Goal: Task Accomplishment & Management: Use online tool/utility

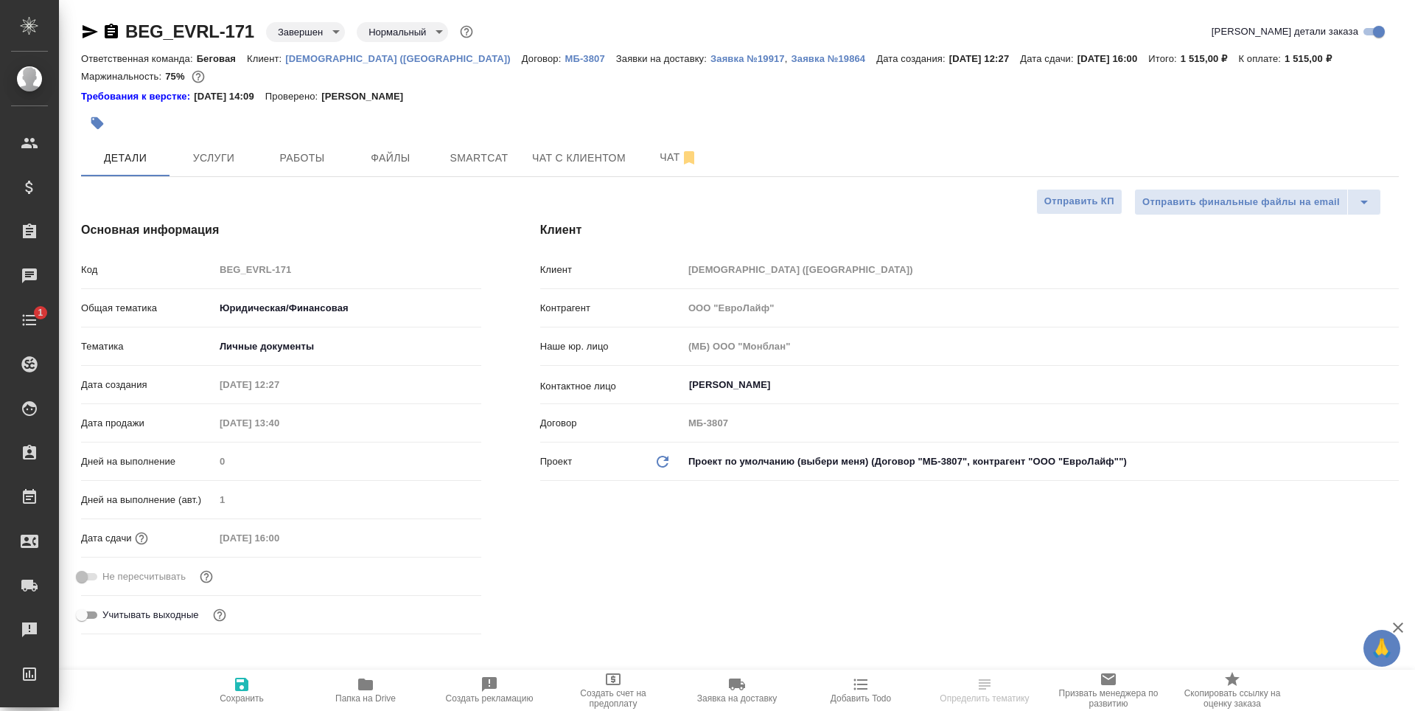
select select "RU"
type textarea "x"
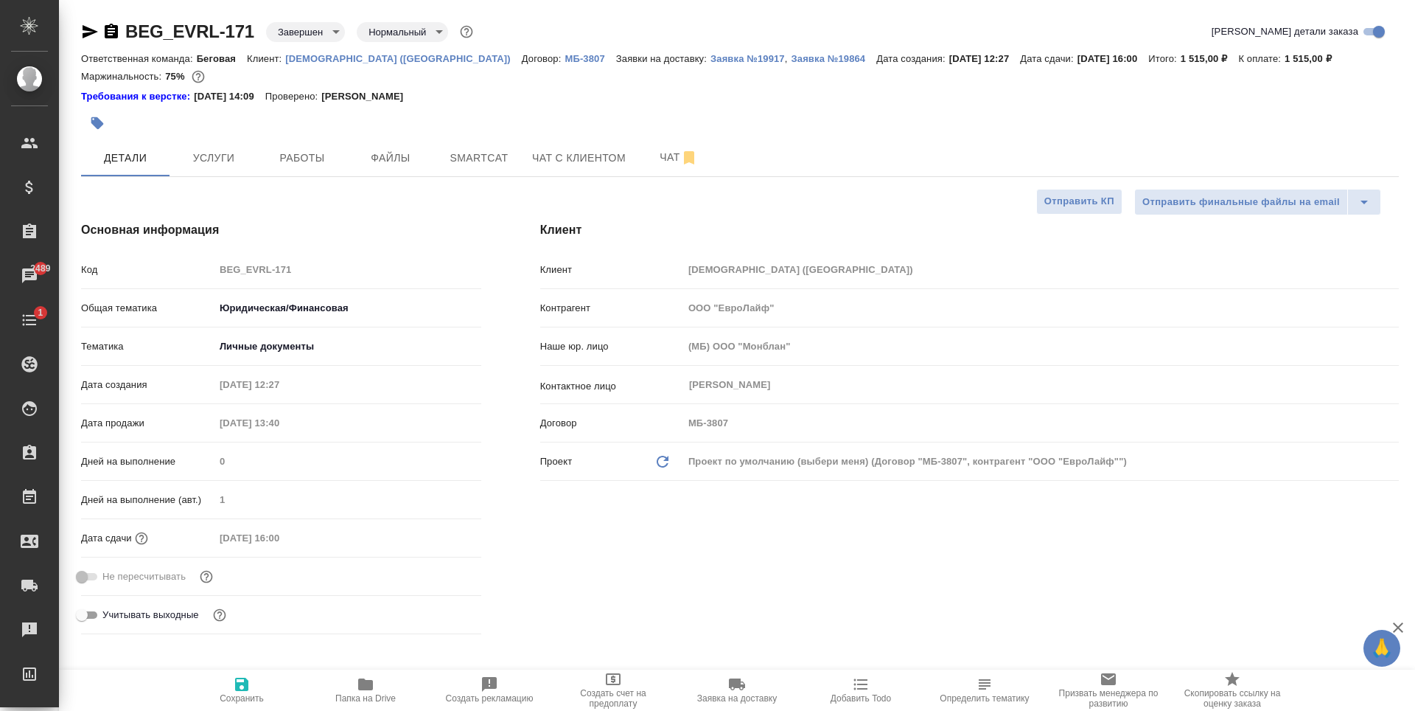
type textarea "x"
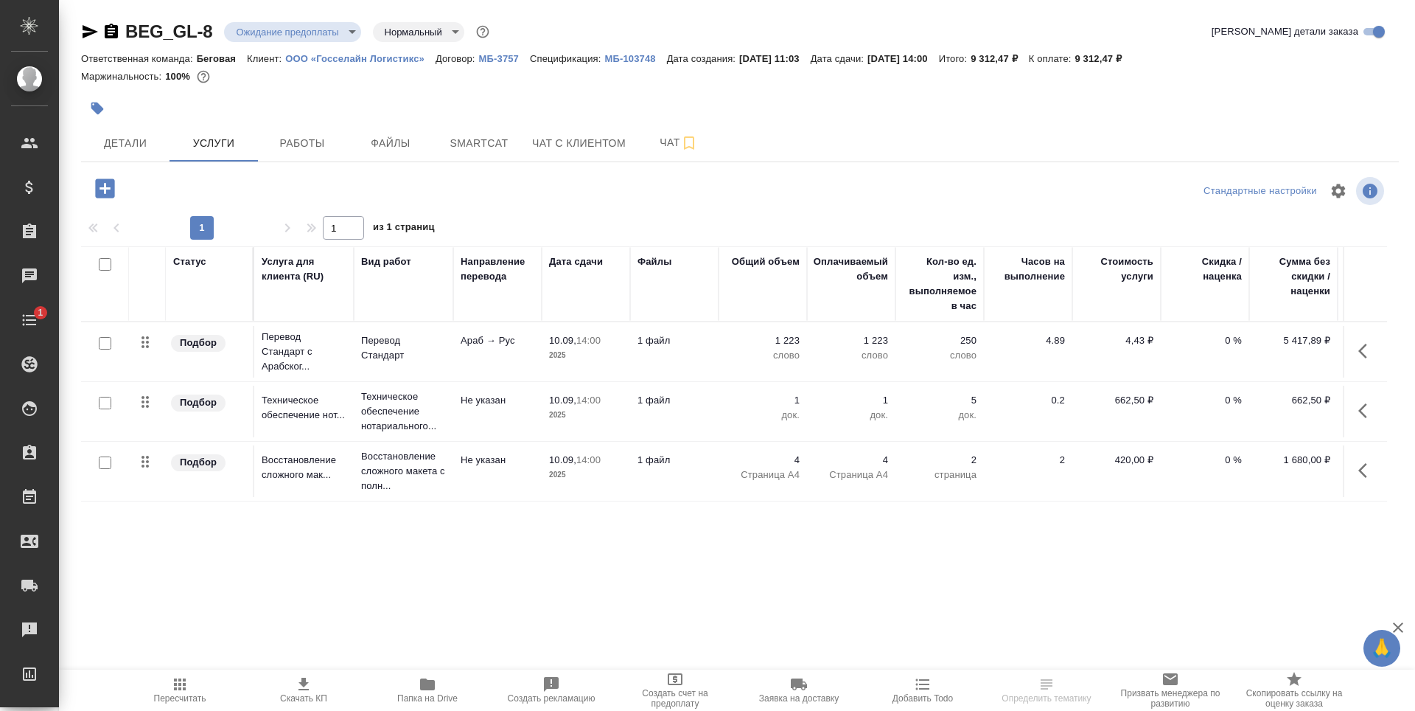
click at [499, 56] on p "МБ-3757" at bounding box center [504, 58] width 51 height 11
click at [642, 60] on p "МБ-103748" at bounding box center [635, 58] width 62 height 11
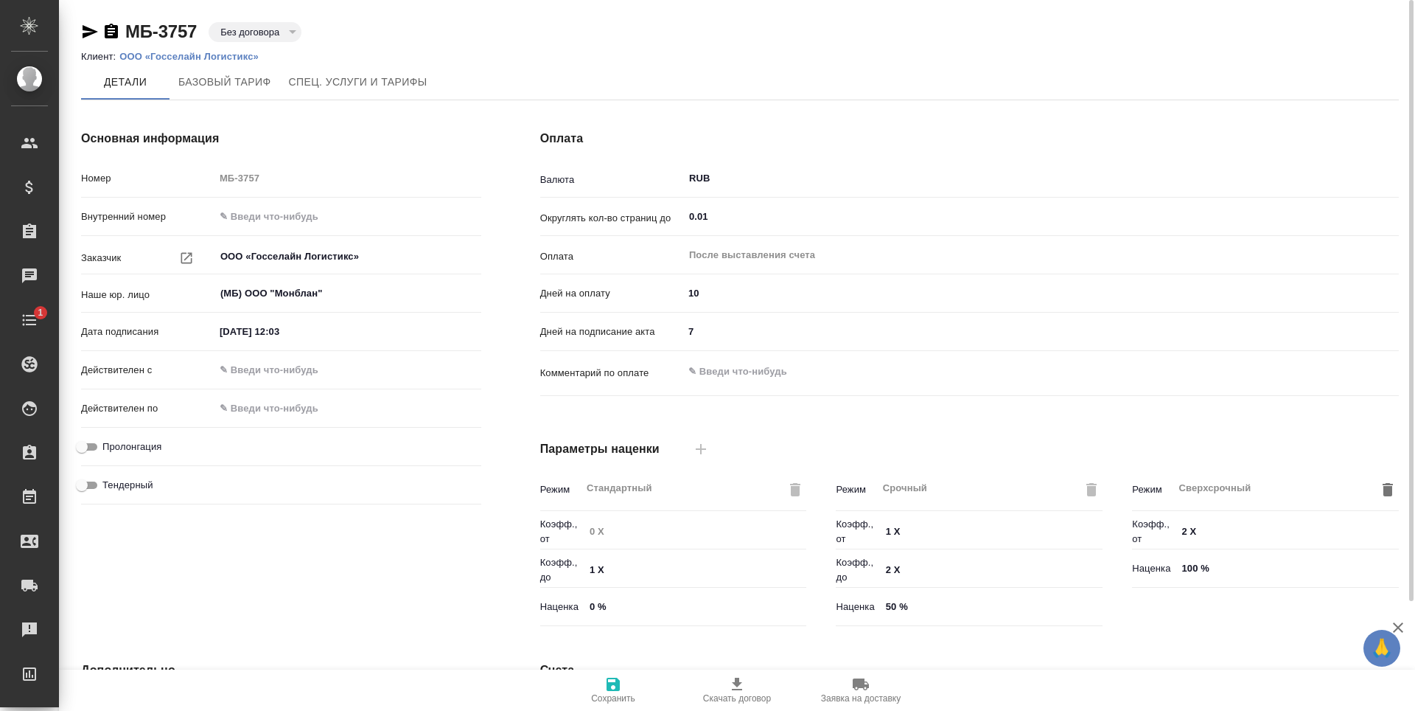
type input "Базовый ТП 2025"
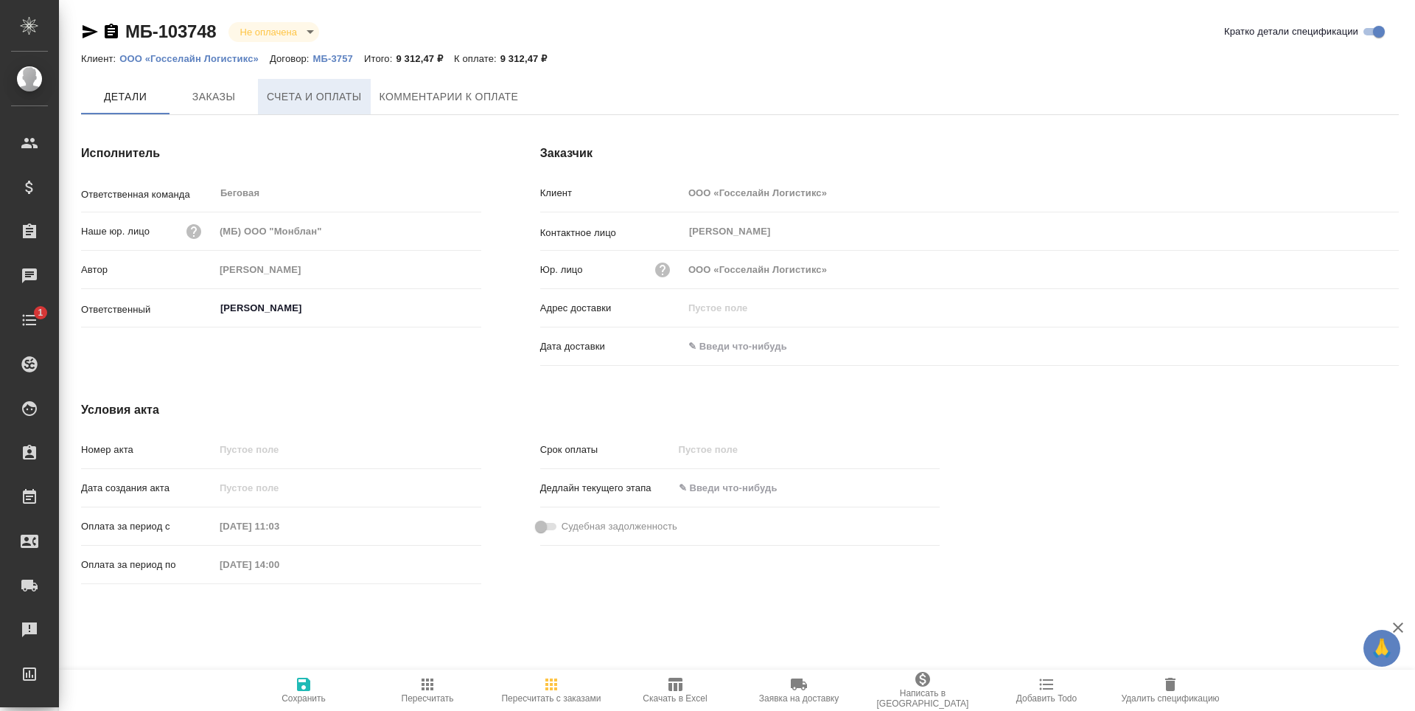
click at [324, 98] on span "Счета и оплаты" at bounding box center [314, 97] width 95 height 18
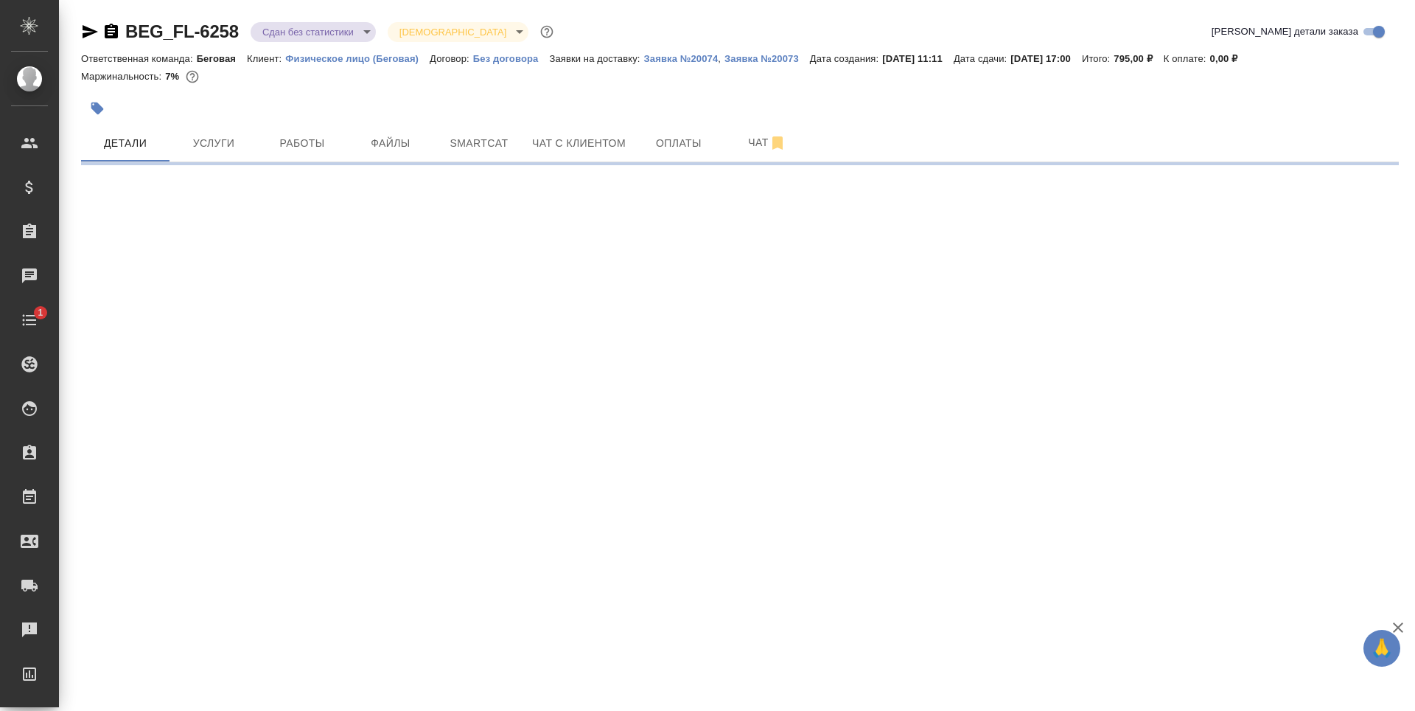
select select "RU"
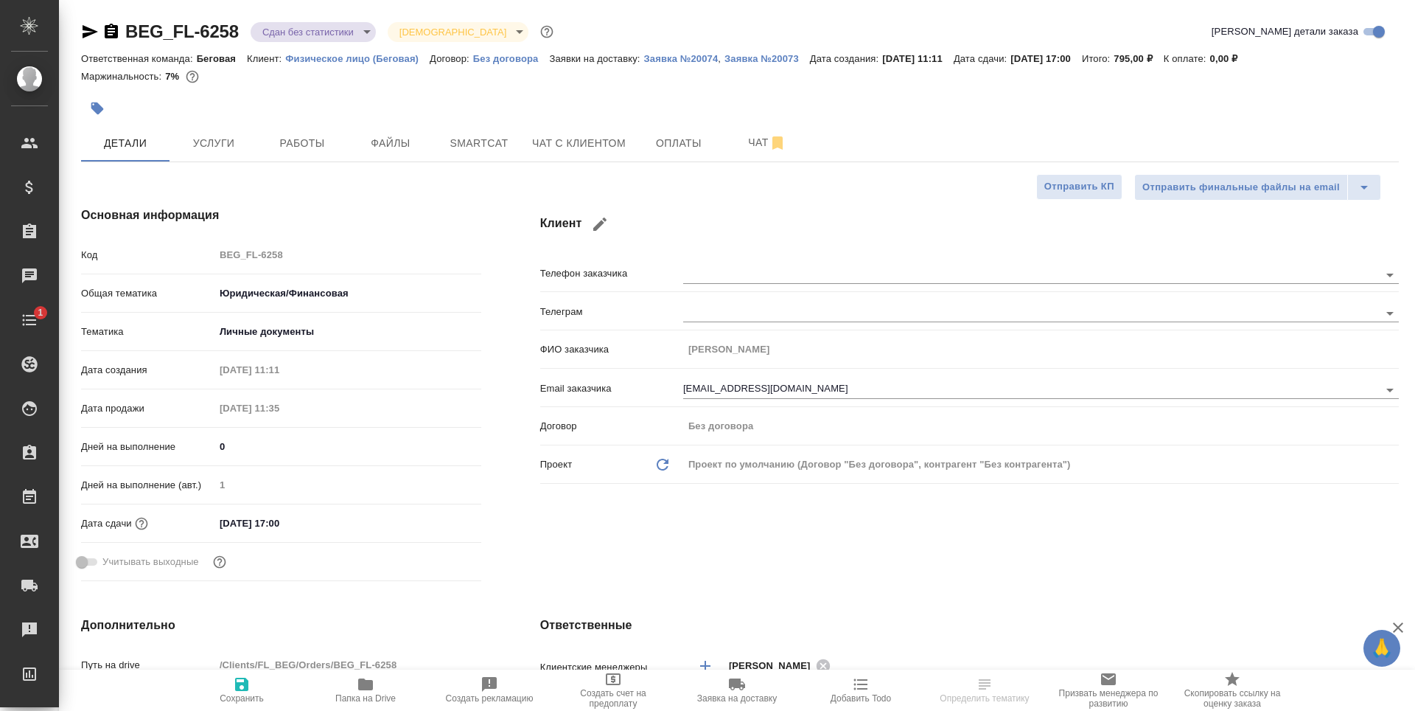
type textarea "x"
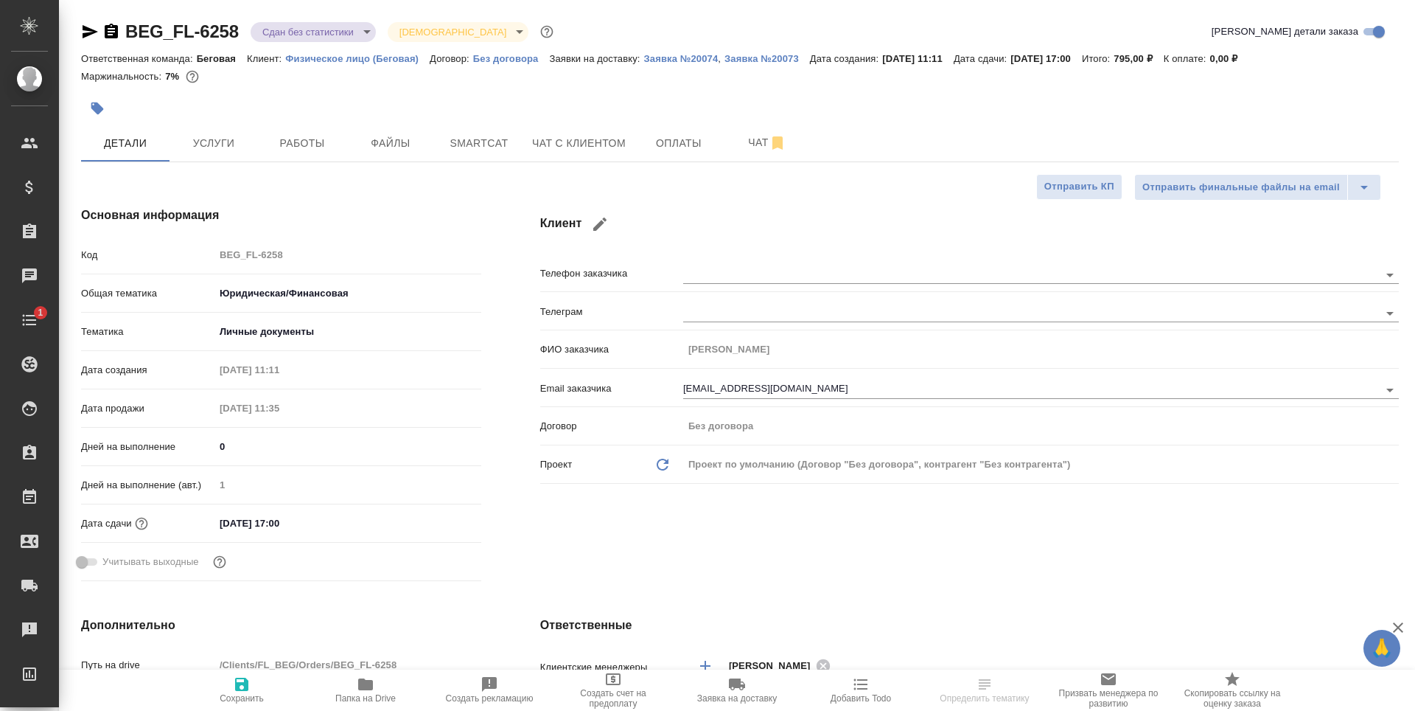
type textarea "x"
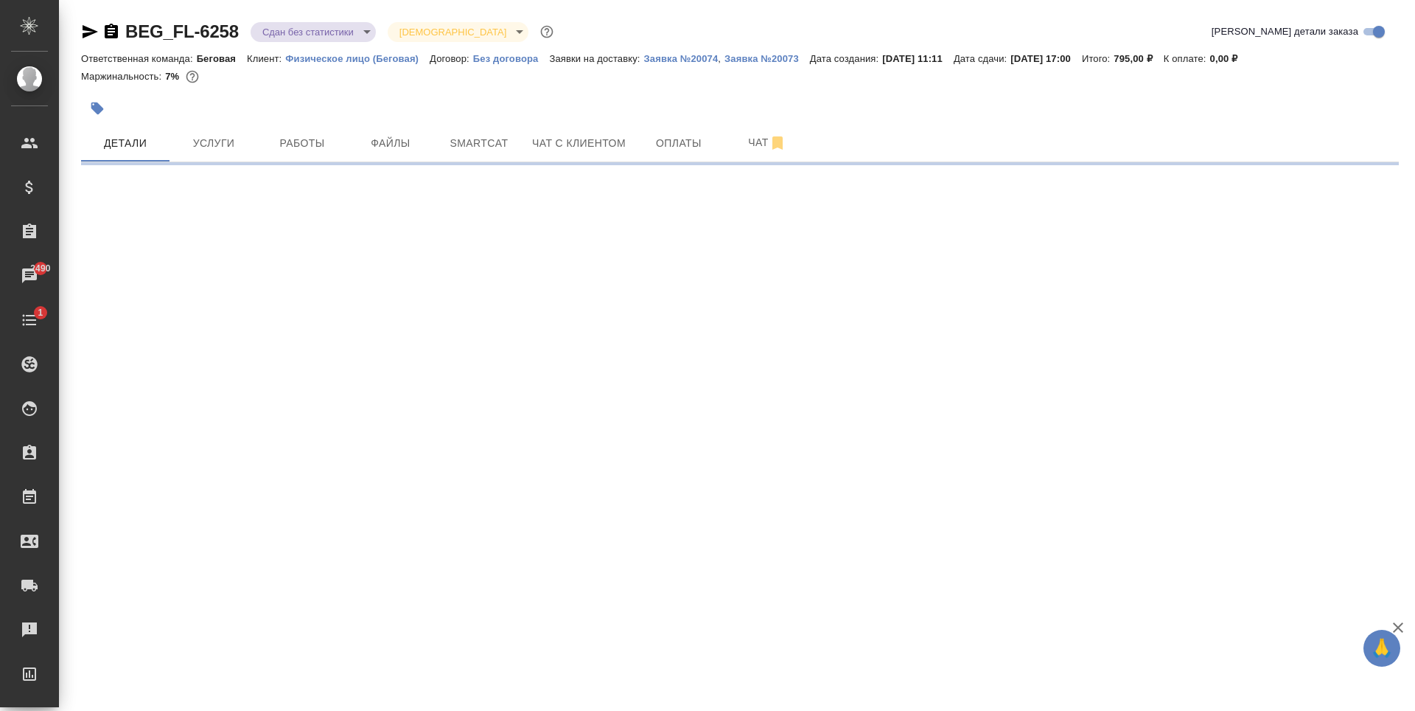
select select "RU"
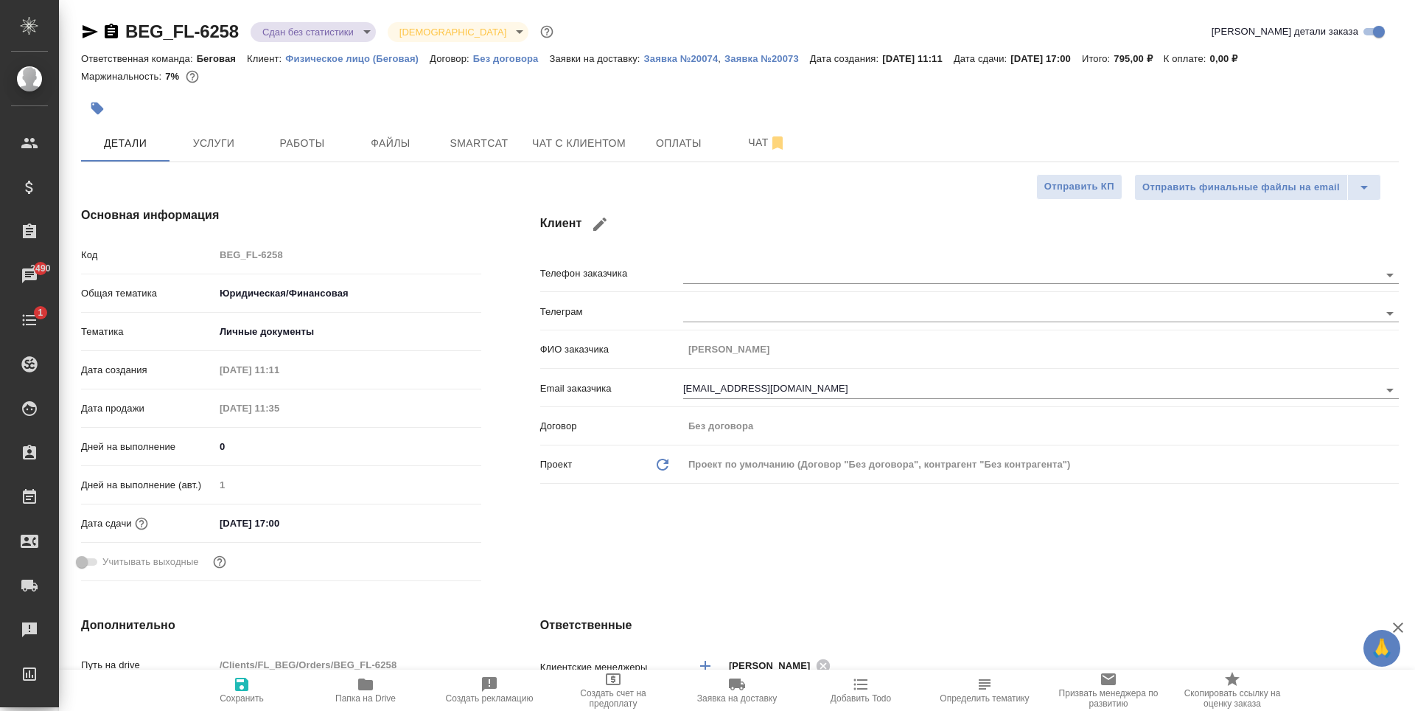
type textarea "x"
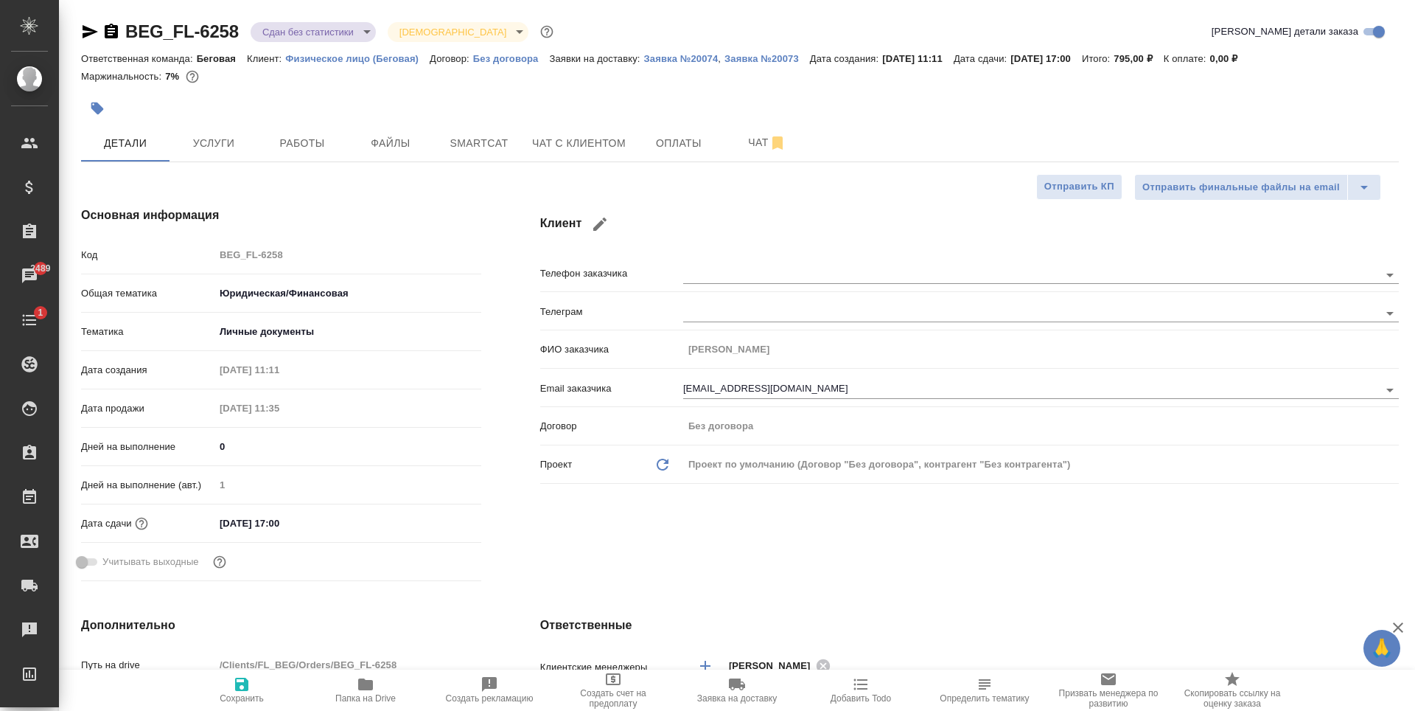
type textarea "x"
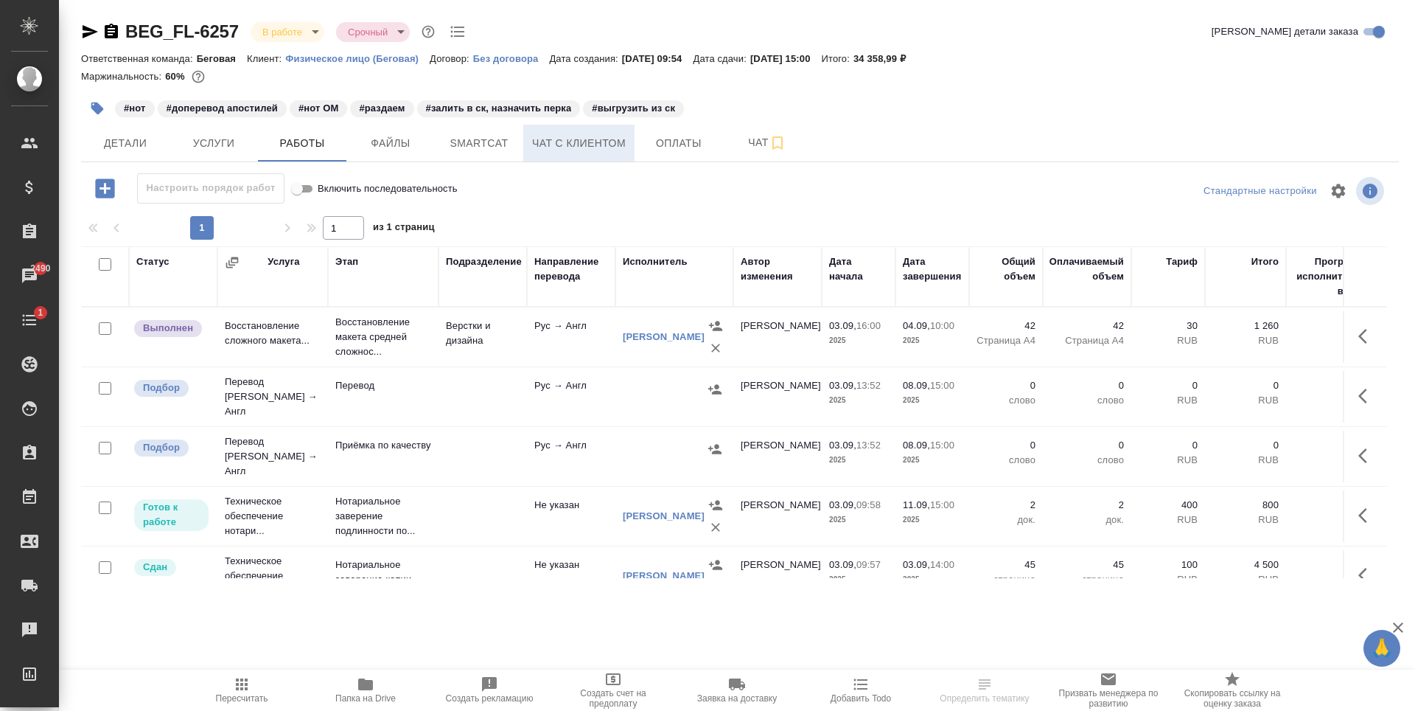
click at [594, 147] on span "Чат с клиентом" at bounding box center [579, 143] width 94 height 18
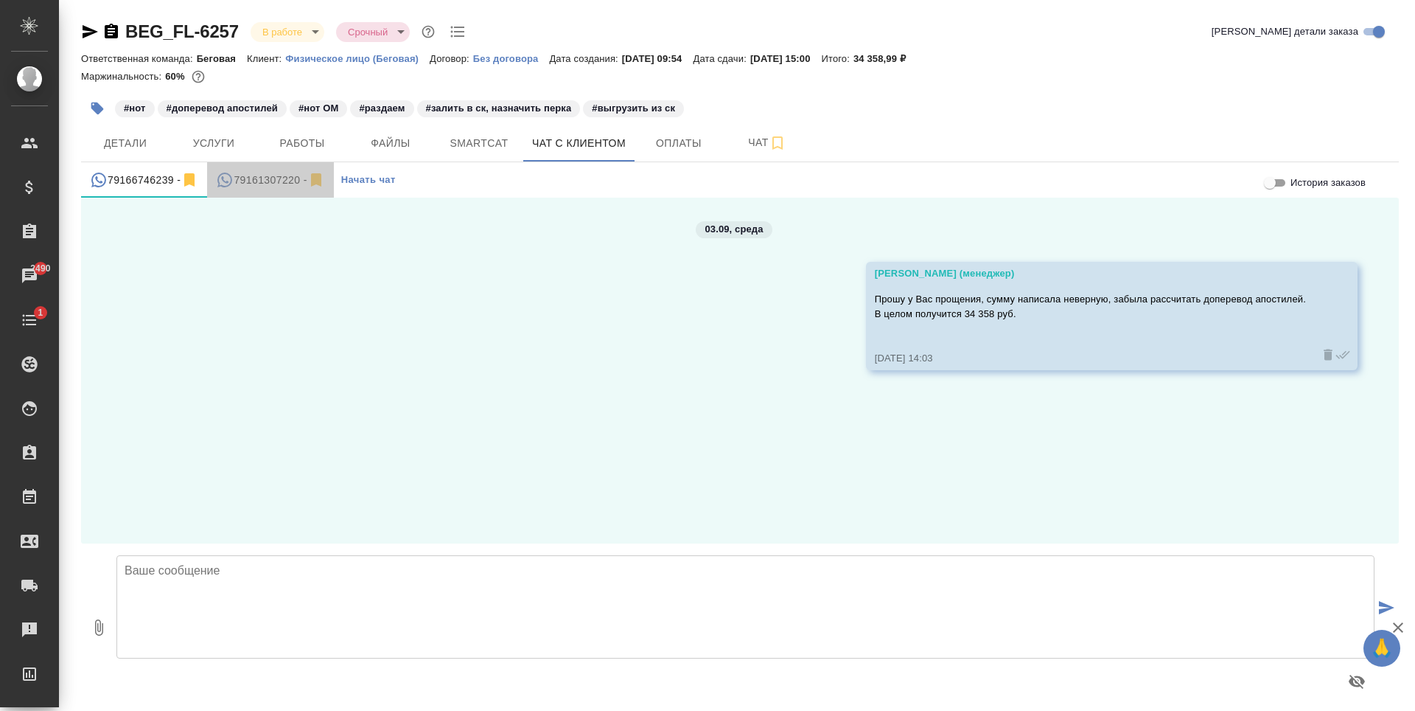
click at [245, 172] on div "79161307220 -" at bounding box center [270, 180] width 108 height 18
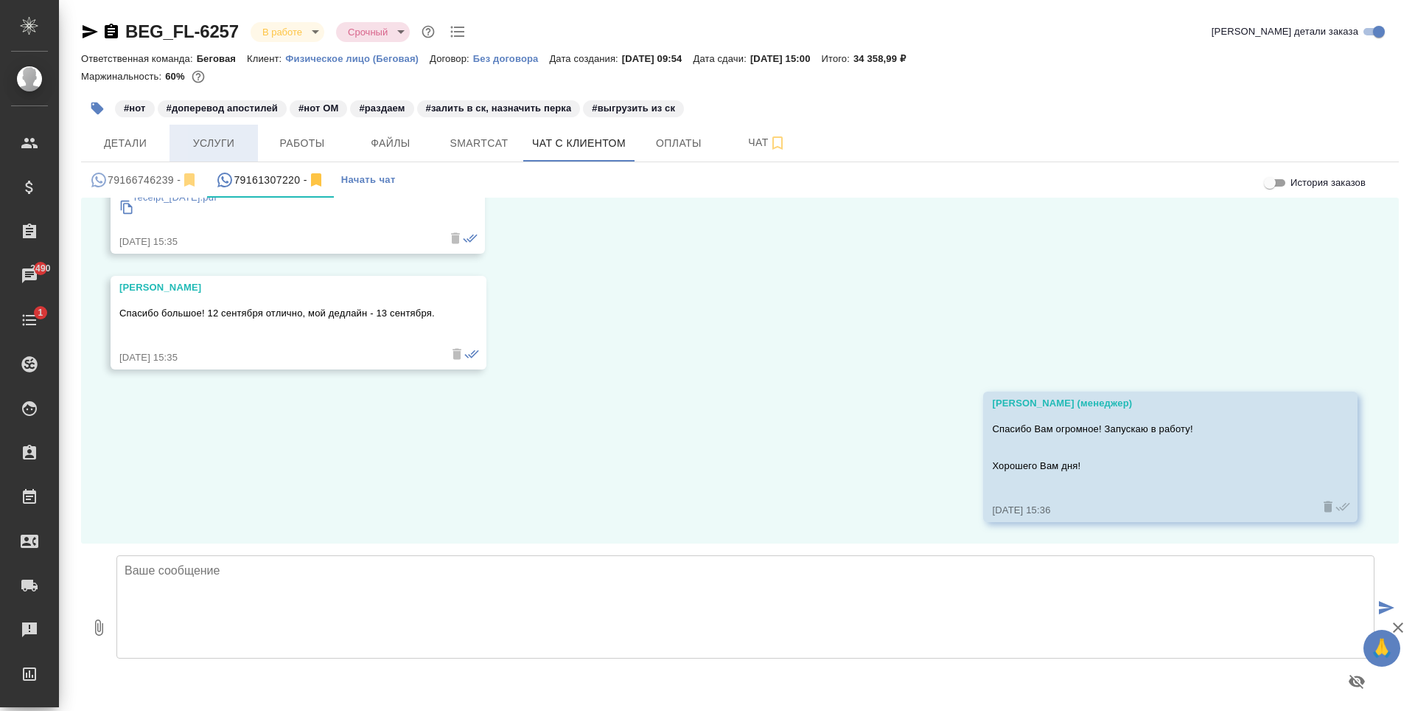
scroll to position [410, 0]
click at [227, 147] on span "Услуги" at bounding box center [213, 143] width 71 height 18
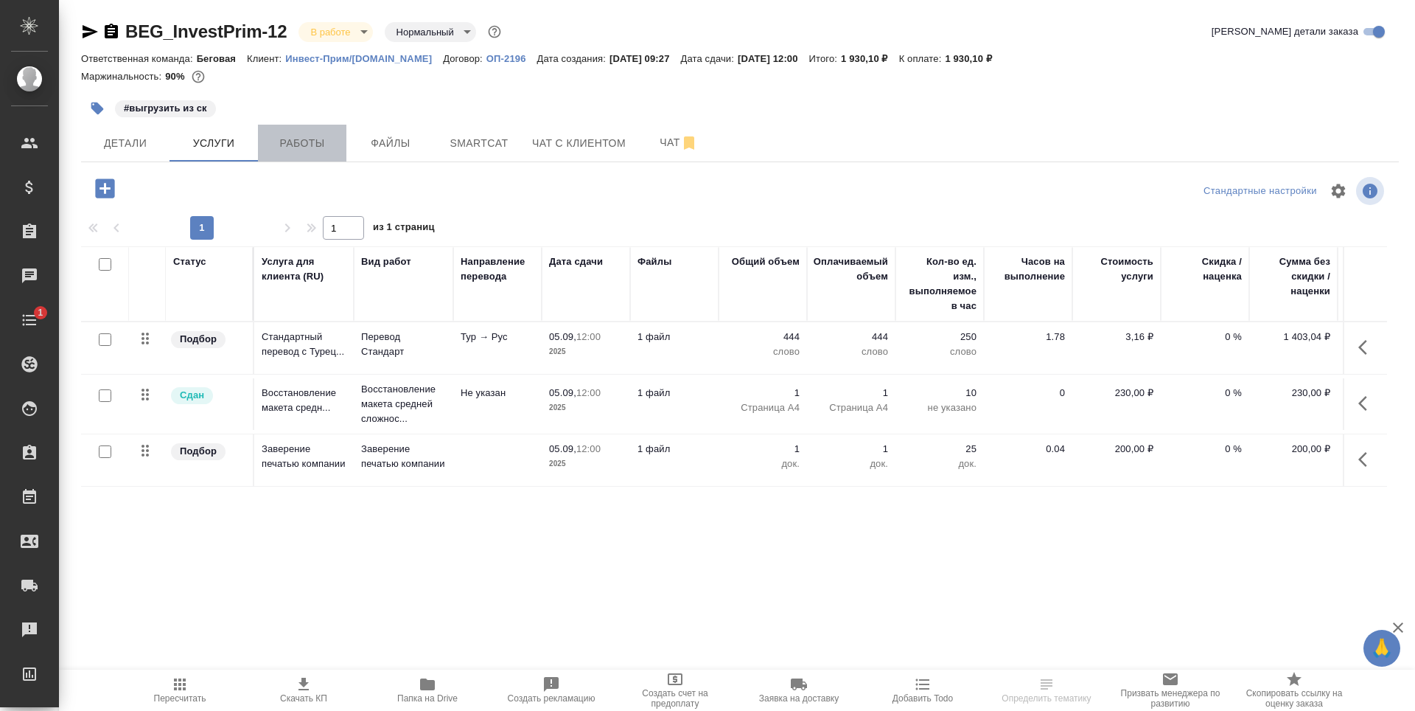
click at [286, 138] on span "Работы" at bounding box center [302, 143] width 71 height 18
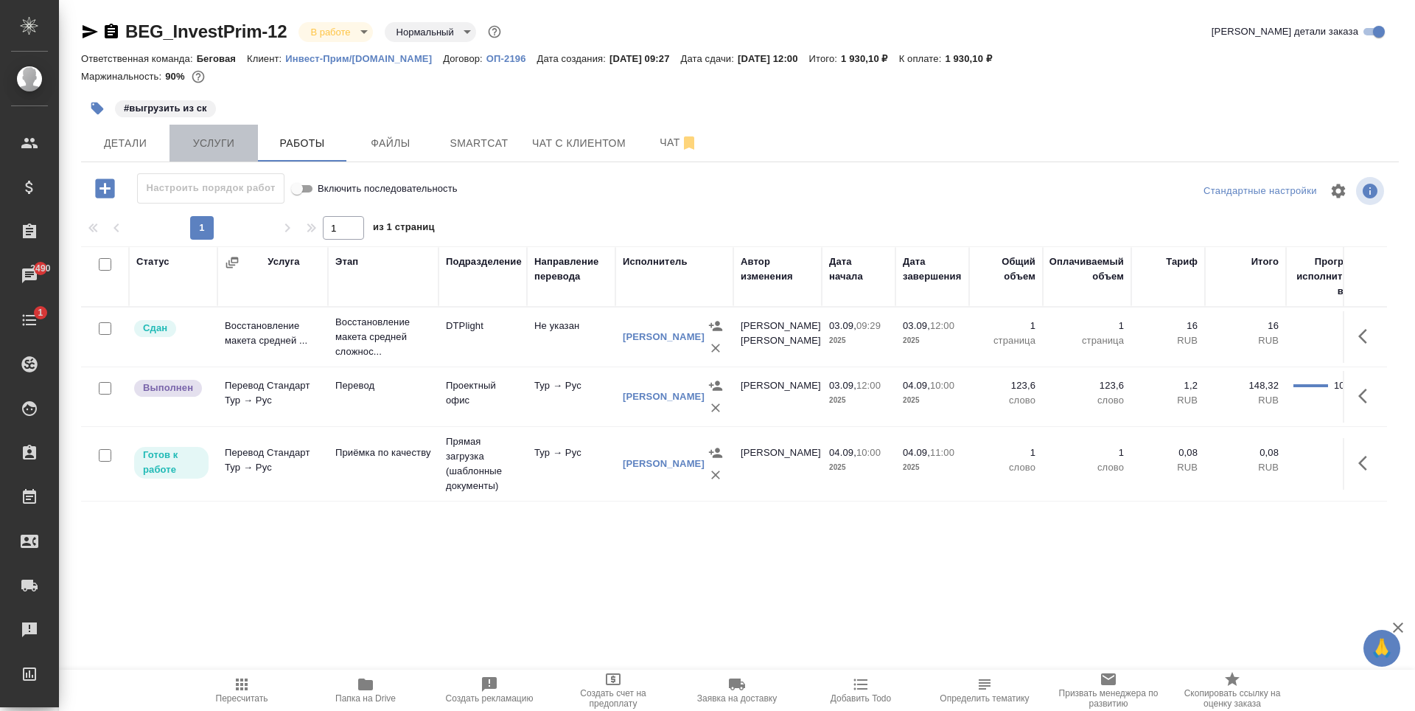
click at [249, 147] on button "Услуги" at bounding box center [214, 143] width 88 height 37
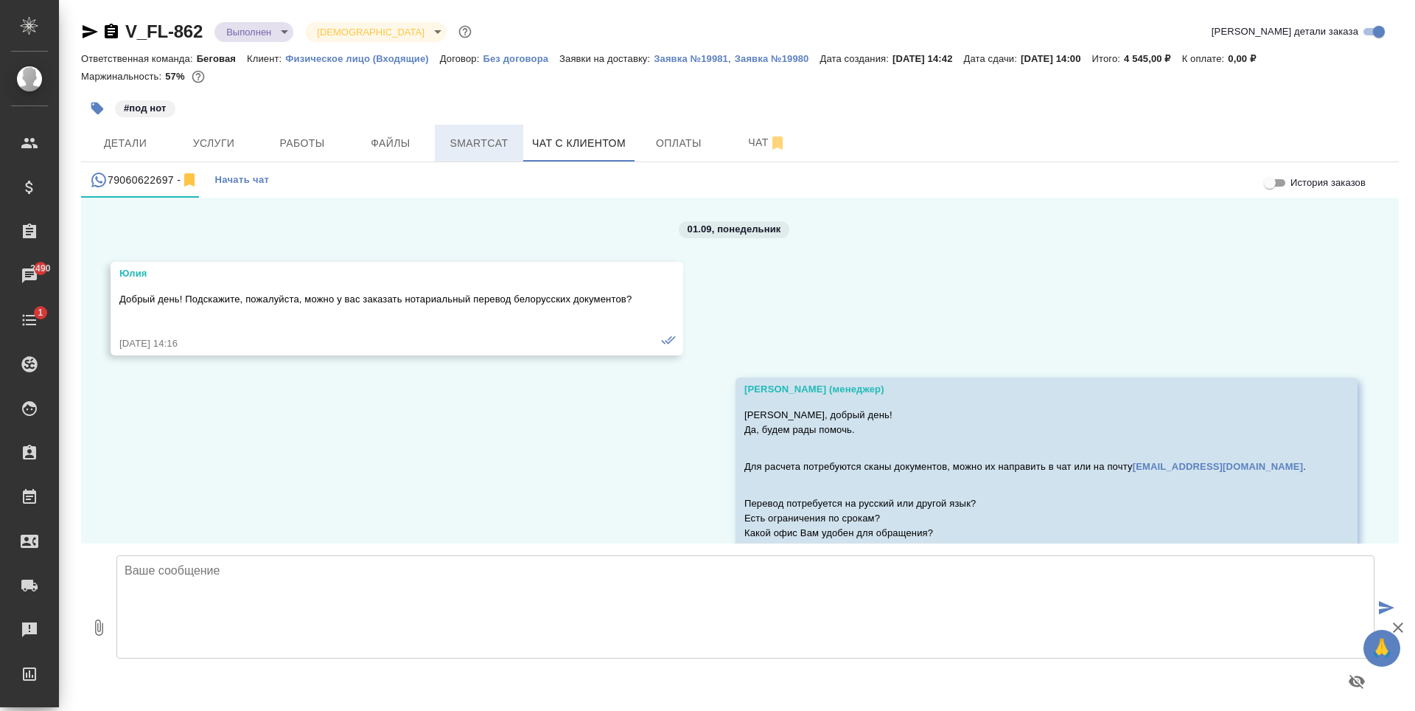
scroll to position [5188, 0]
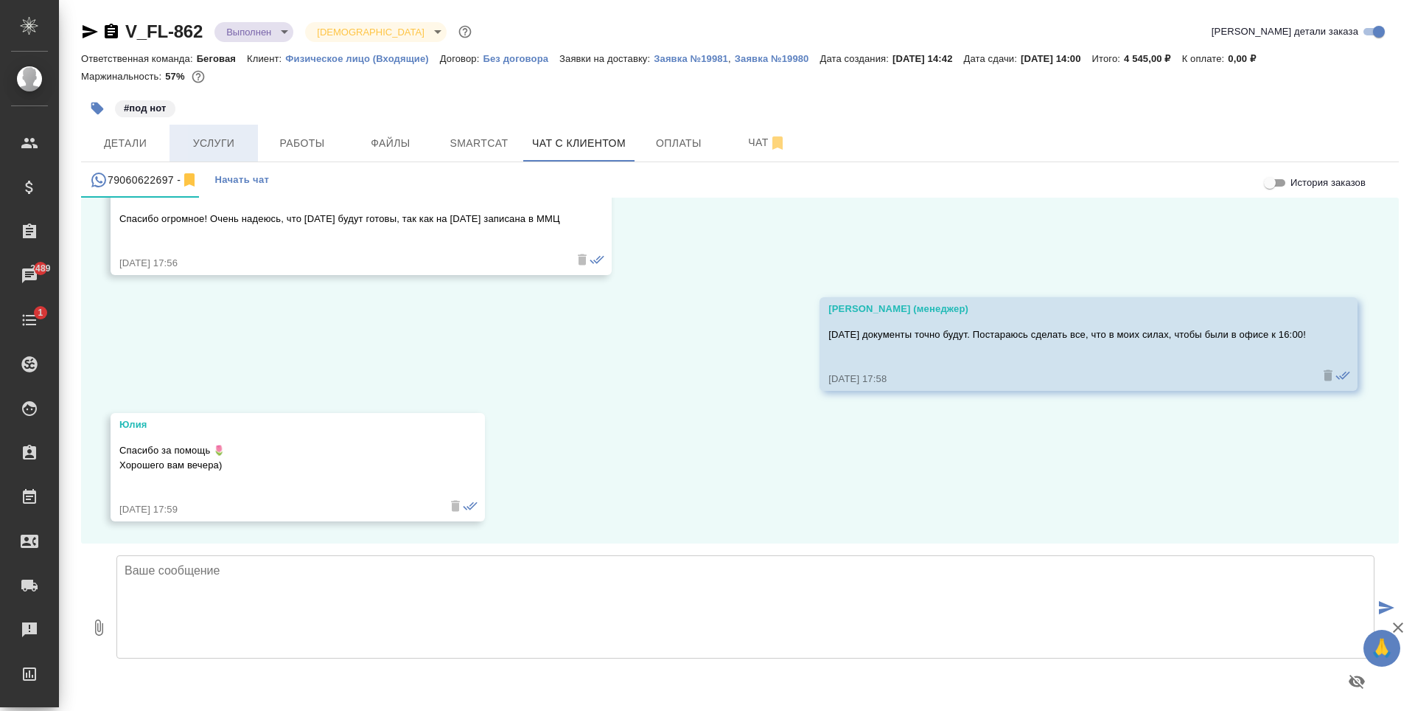
click at [214, 133] on button "Услуги" at bounding box center [214, 143] width 88 height 37
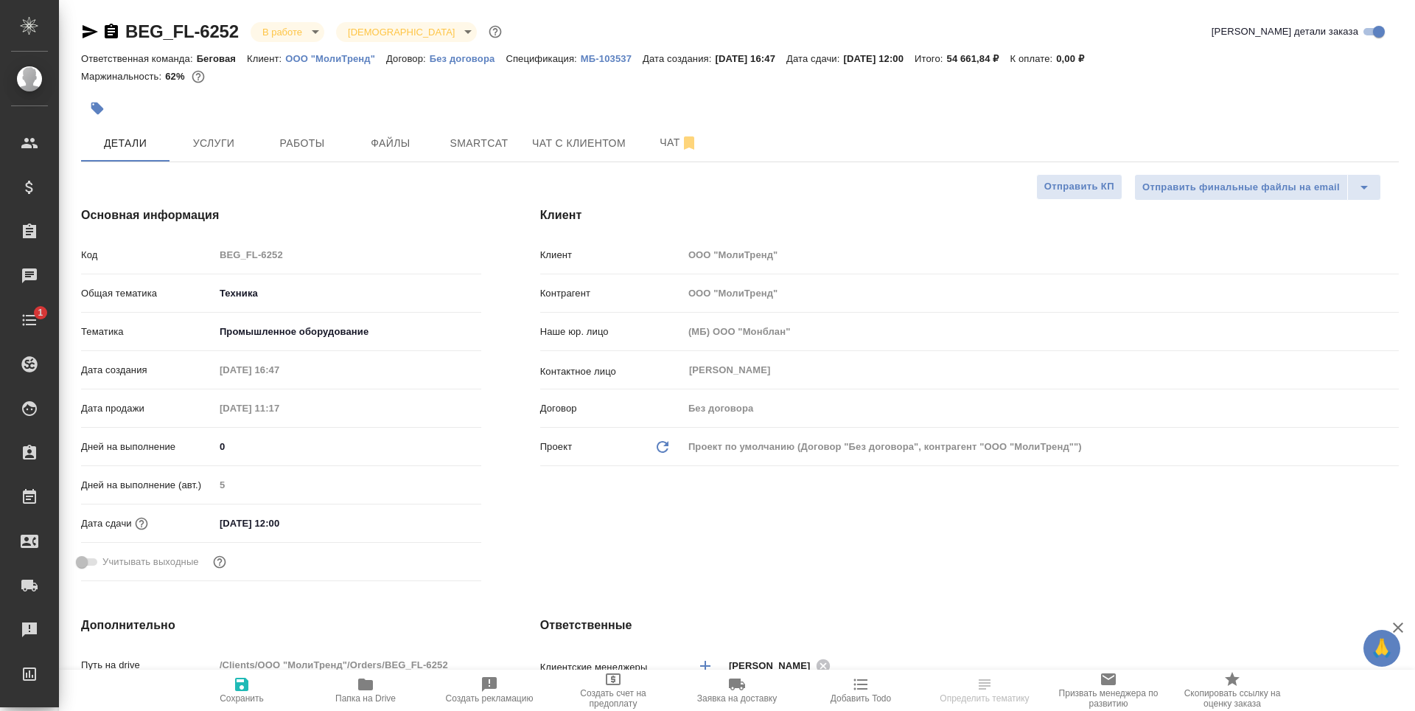
select select "RU"
click at [239, 153] on button "Услуги" at bounding box center [214, 143] width 88 height 37
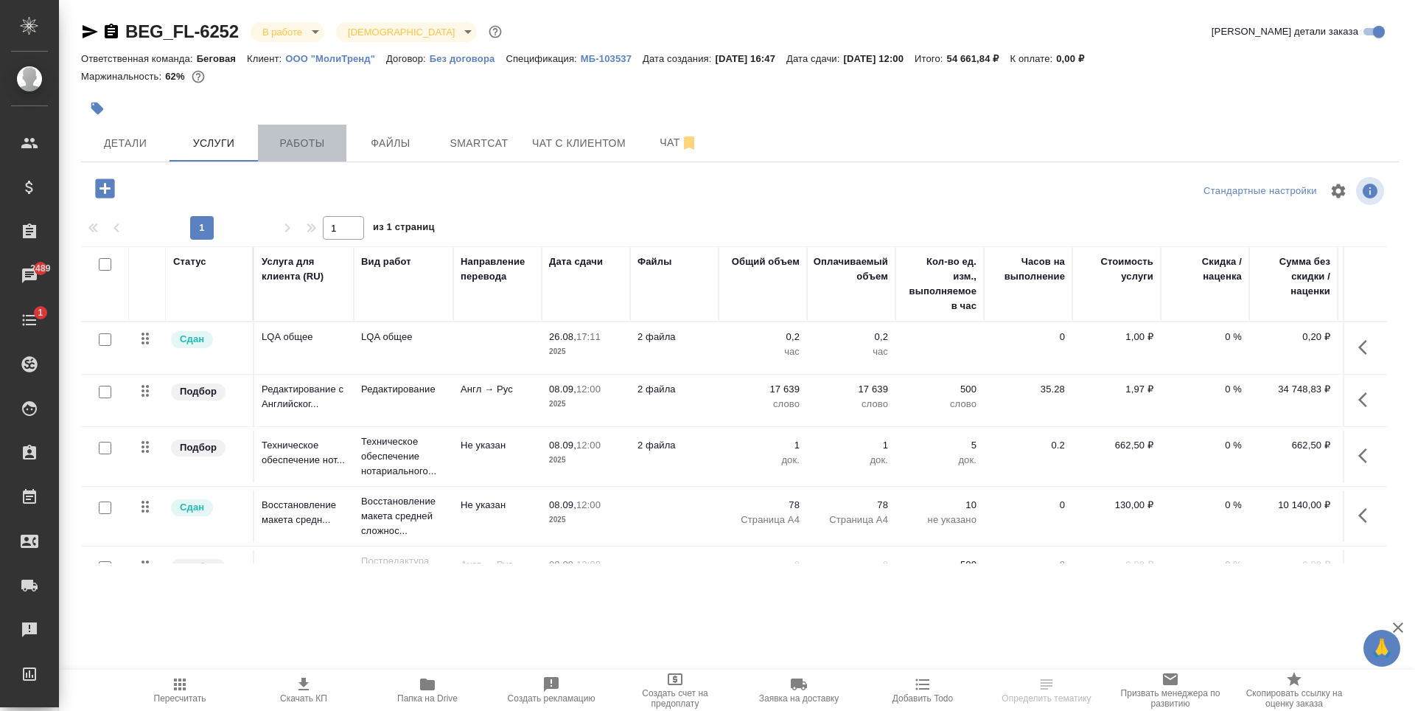
click at [291, 146] on span "Работы" at bounding box center [302, 143] width 71 height 18
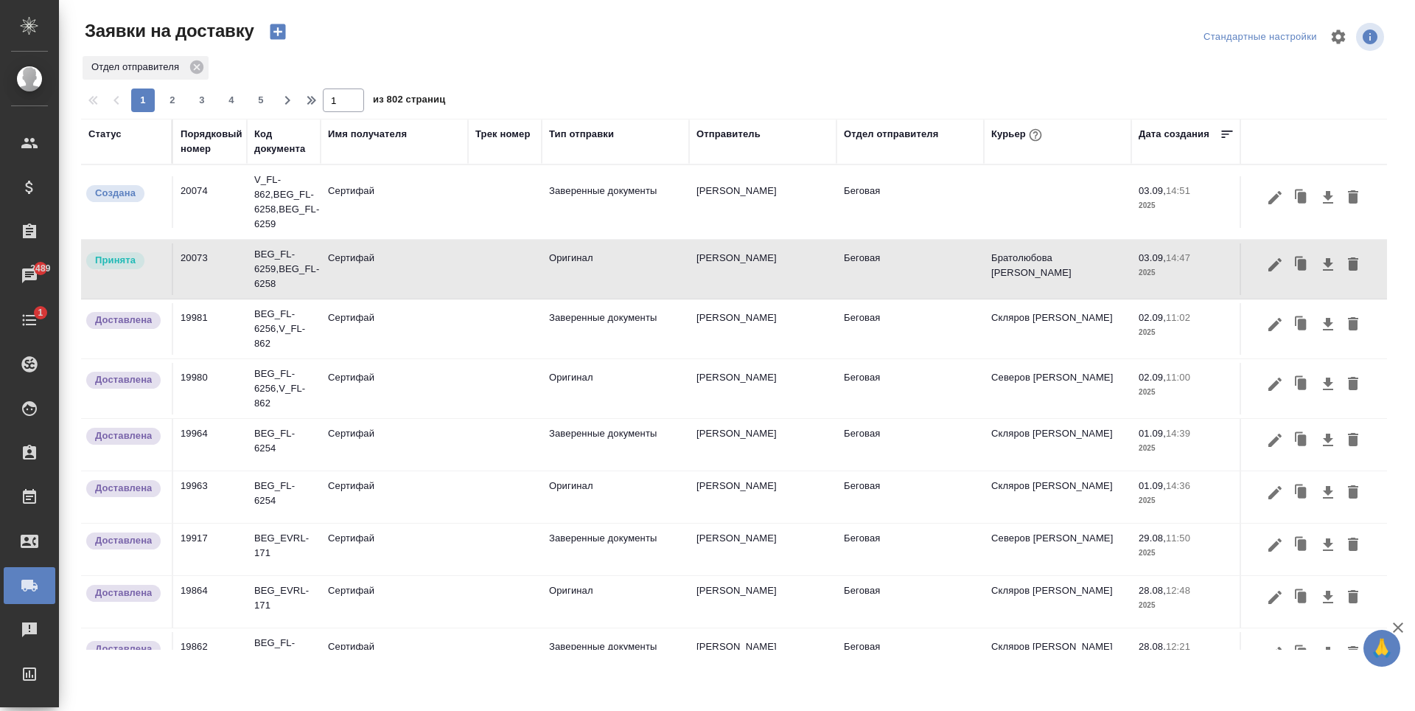
click at [458, 285] on td "Сертифай" at bounding box center [394, 269] width 147 height 52
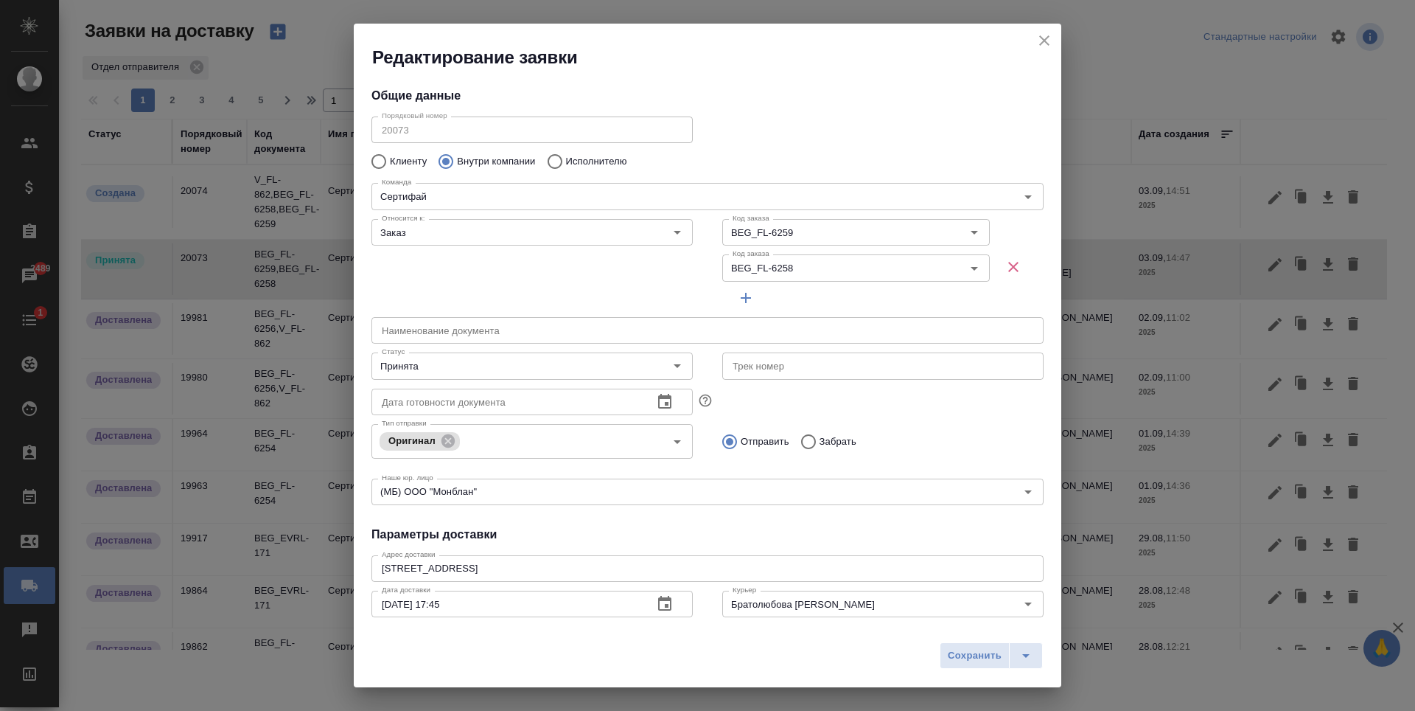
type input "Беговая"
click at [669, 369] on icon "Open" at bounding box center [678, 366] width 18 height 18
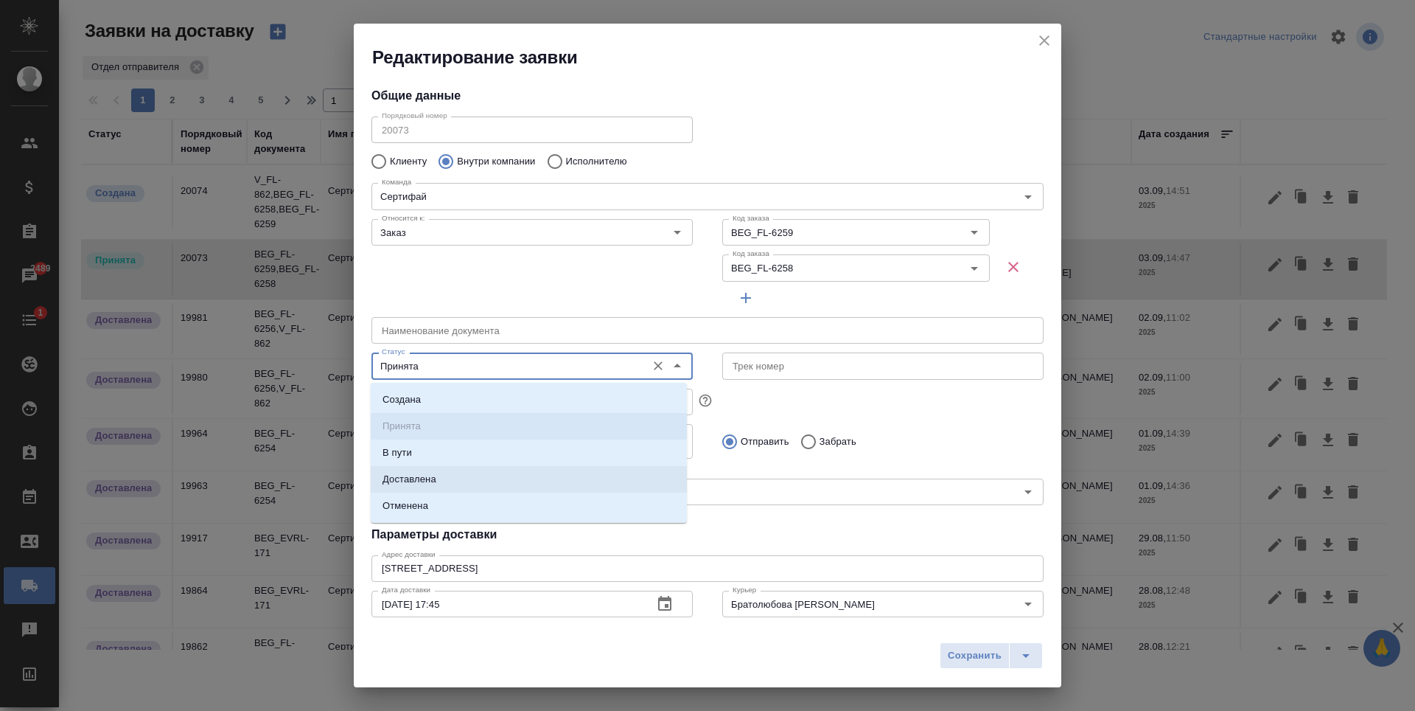
click at [456, 472] on li "Доставлена" at bounding box center [529, 479] width 316 height 27
type input "Доставлена"
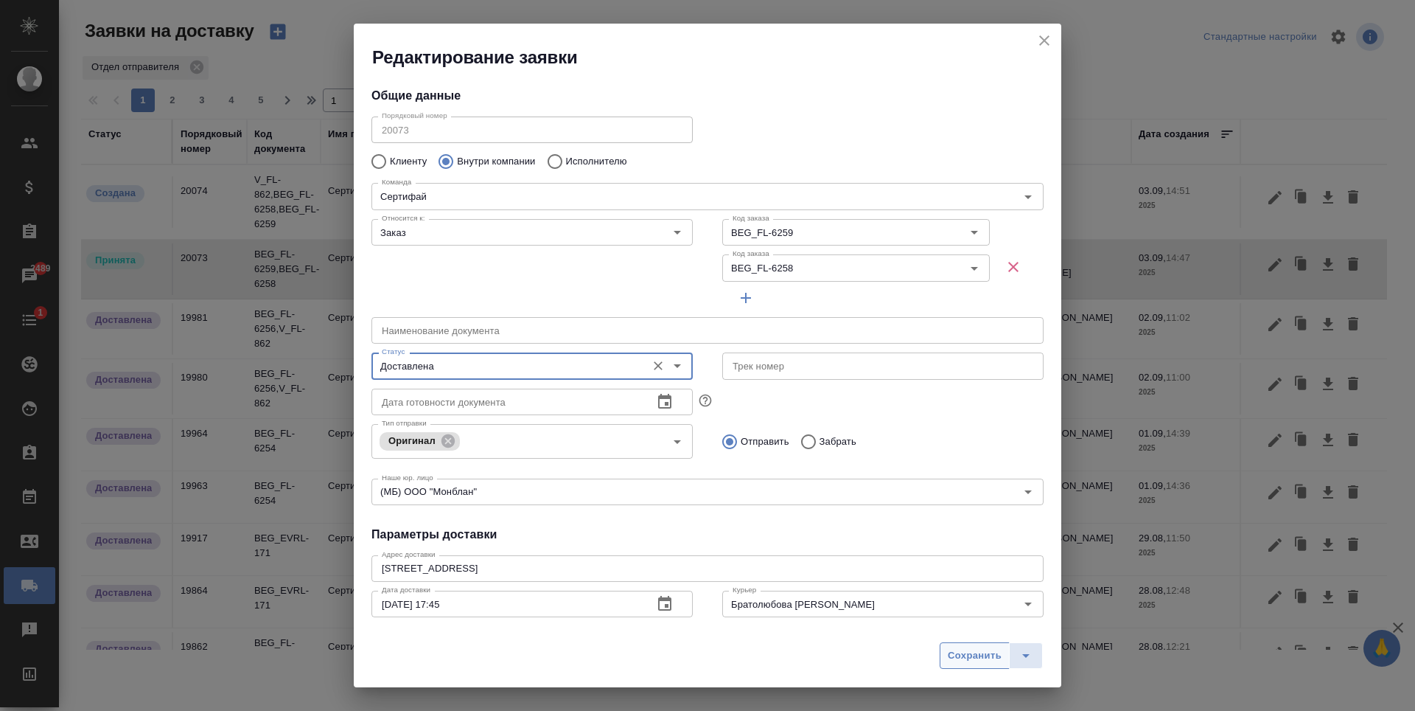
click at [970, 649] on span "Сохранить" at bounding box center [975, 655] width 54 height 17
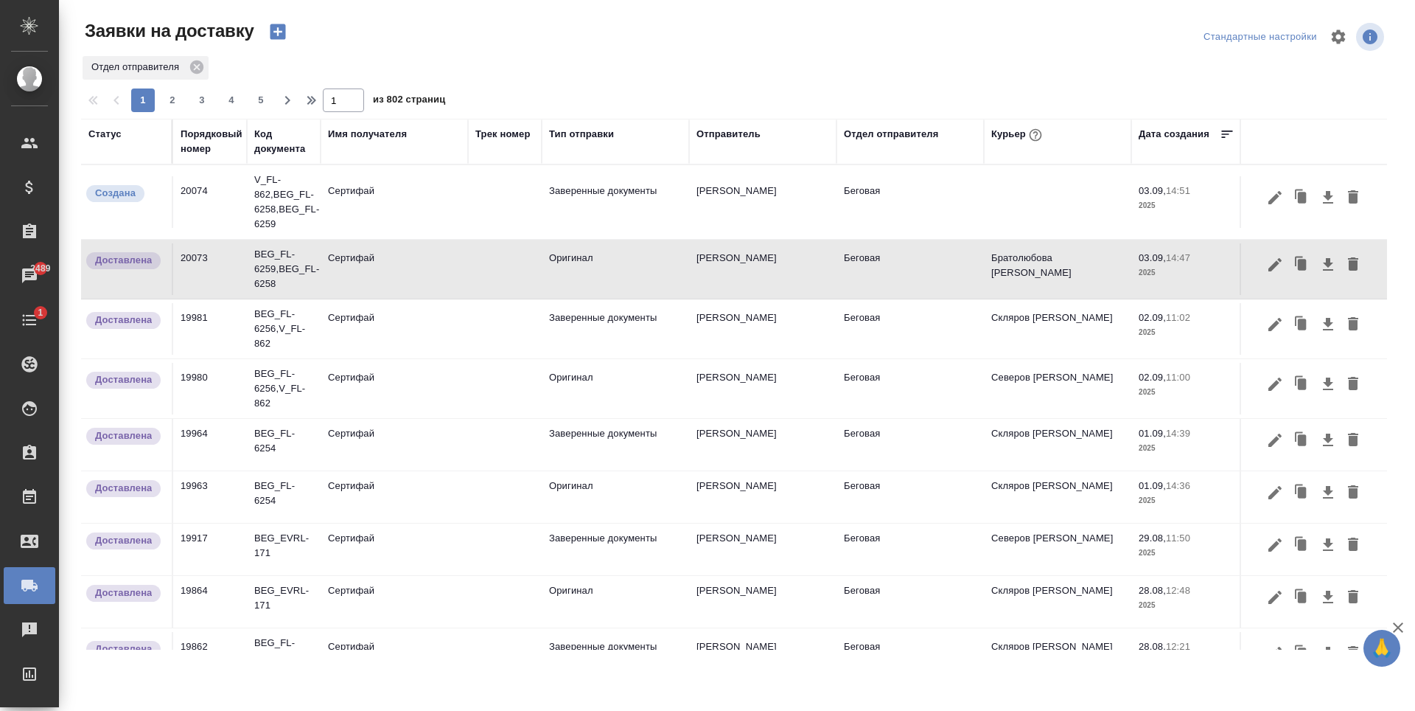
click at [477, 226] on td at bounding box center [505, 202] width 74 height 52
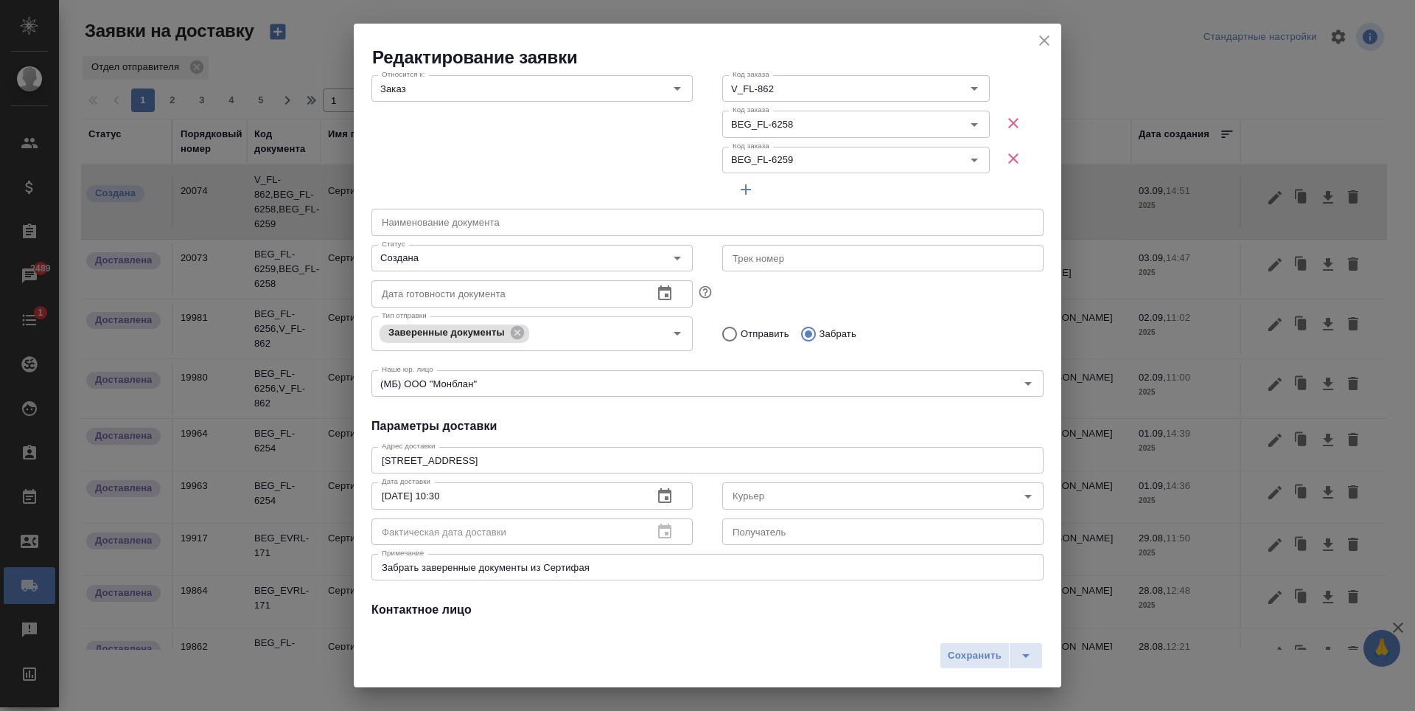
scroll to position [264, 0]
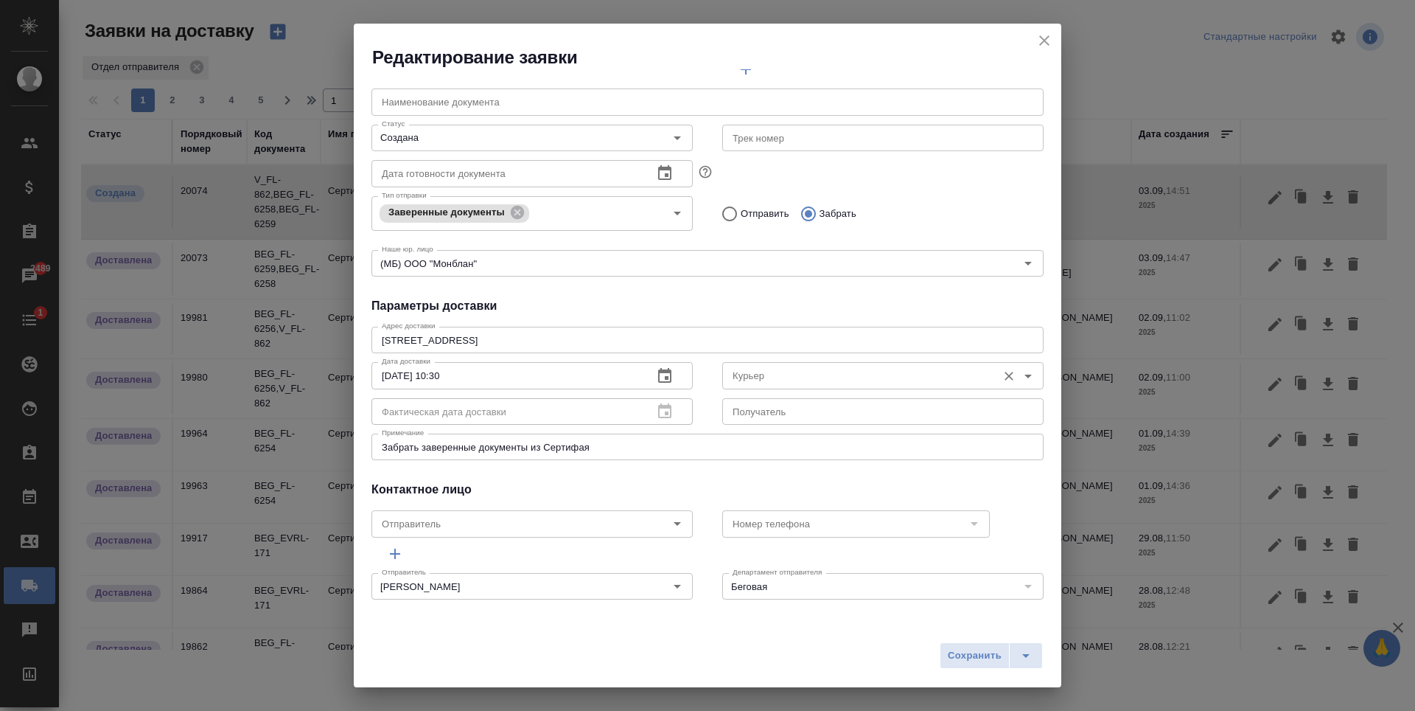
click at [974, 383] on input "Курьер" at bounding box center [858, 375] width 263 height 18
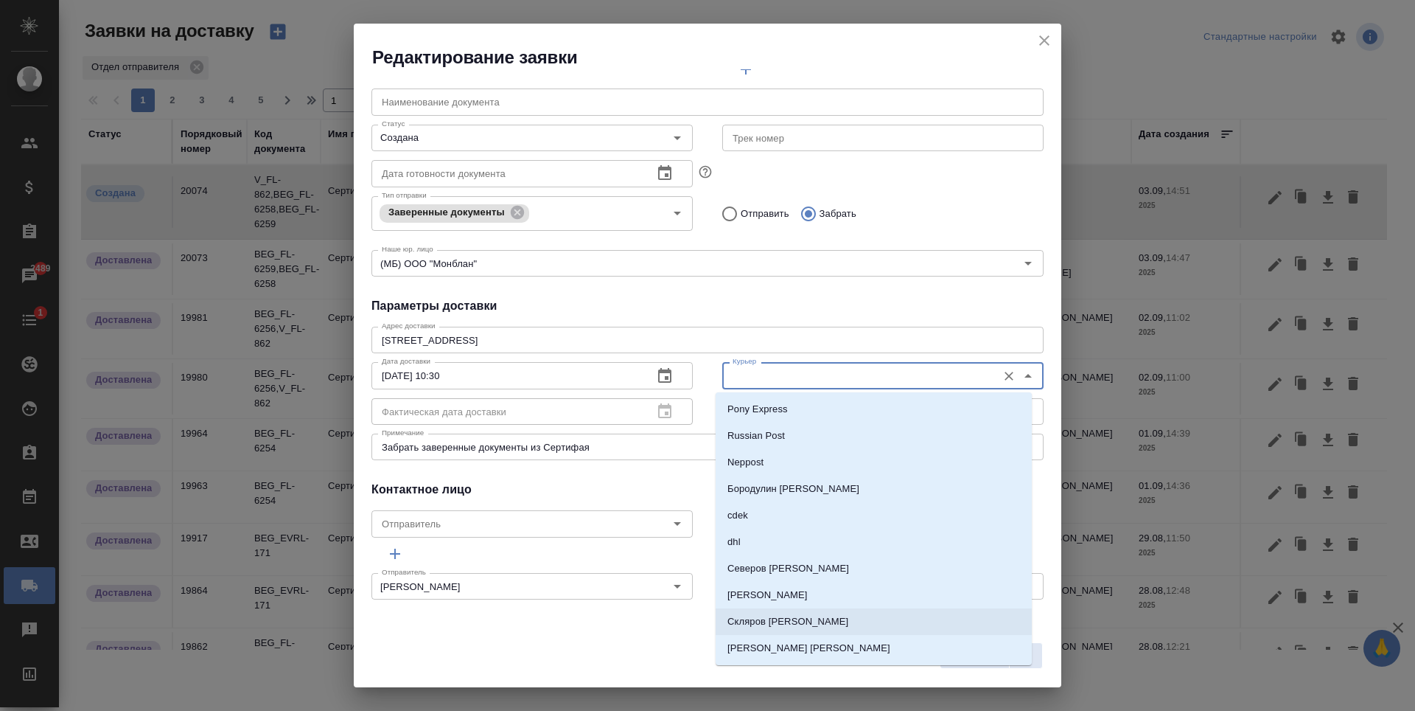
click at [793, 622] on p "Скляров [PERSON_NAME]" at bounding box center [788, 621] width 121 height 15
type input "Скляров [PERSON_NAME]"
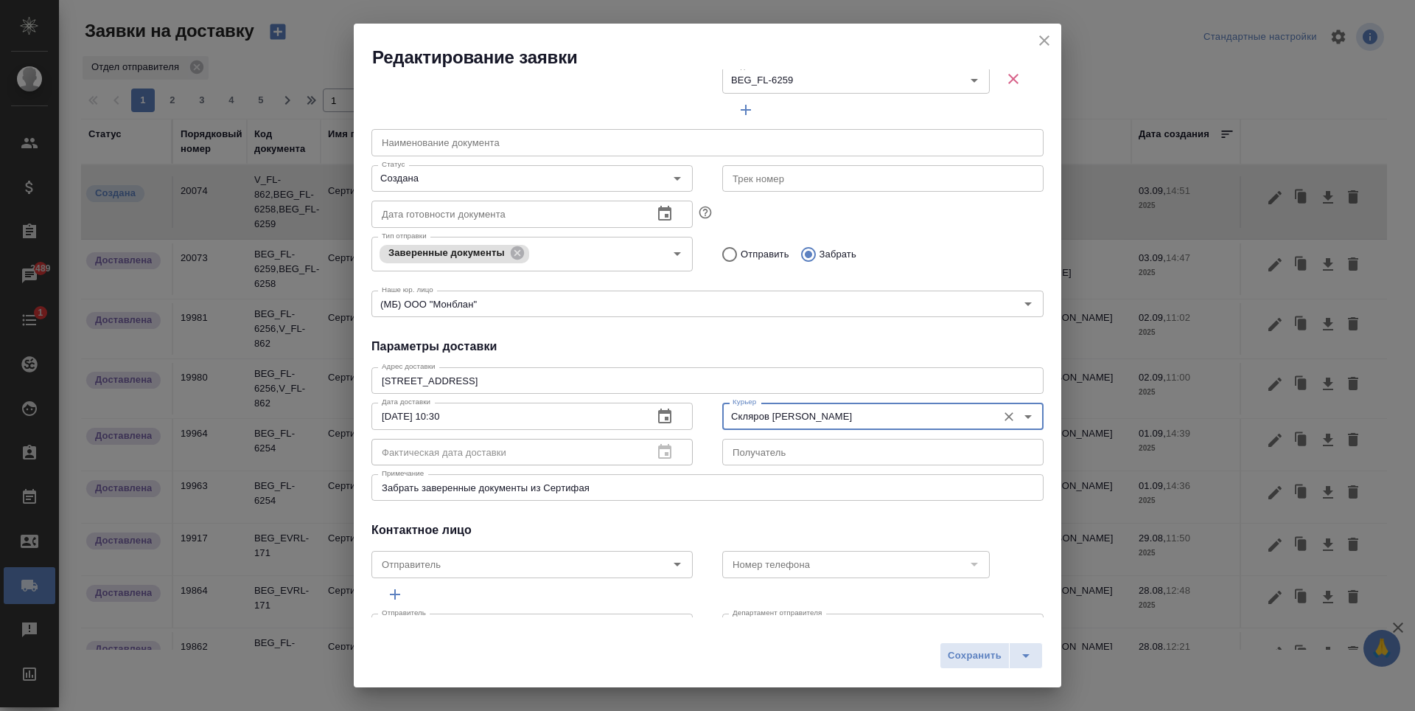
scroll to position [190, 0]
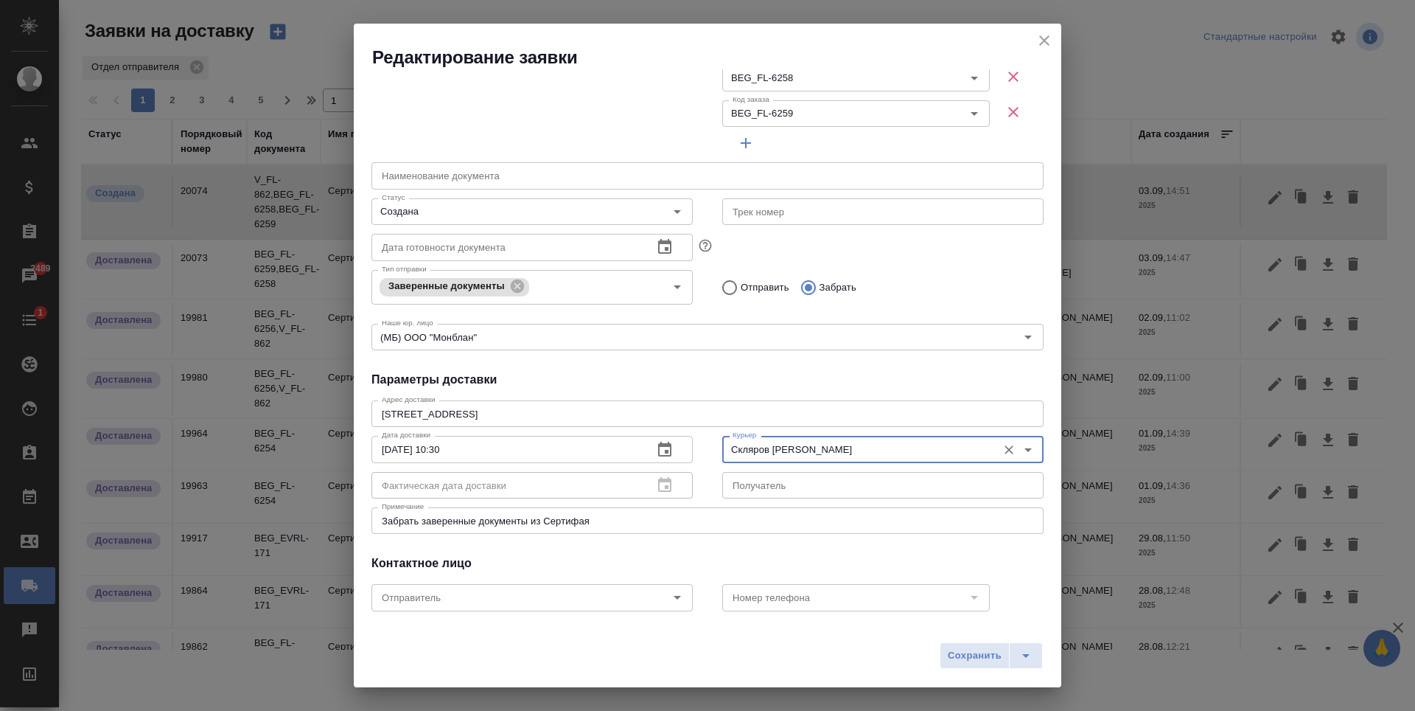
click at [656, 450] on icon "button" at bounding box center [665, 450] width 18 height 18
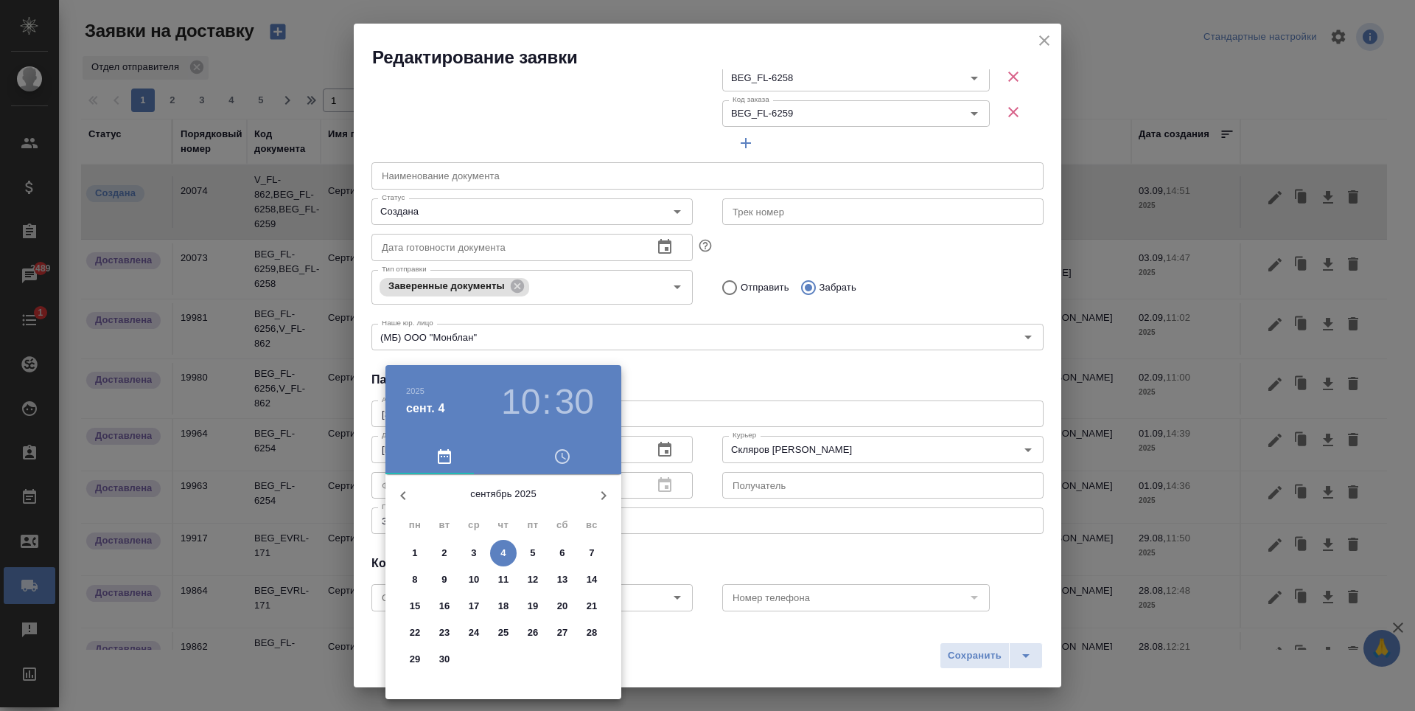
click at [540, 397] on h3 "10" at bounding box center [520, 401] width 39 height 41
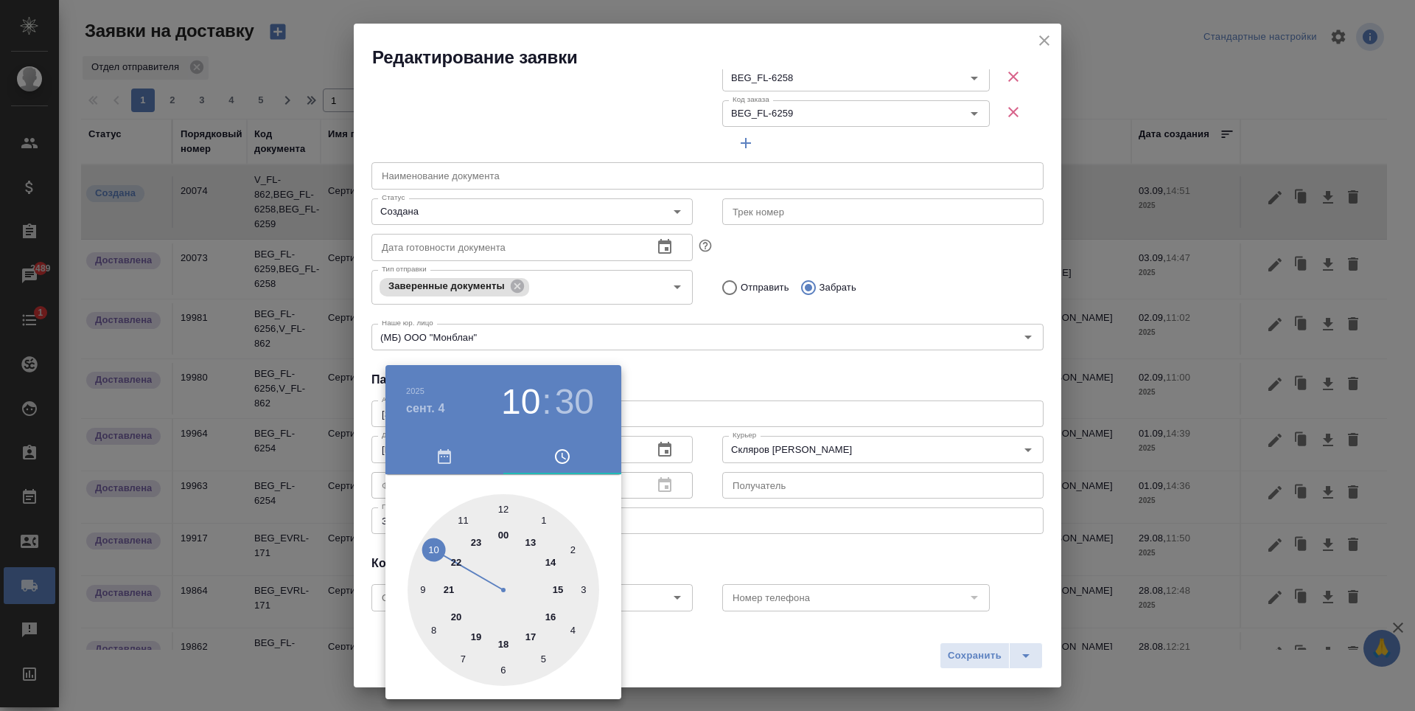
click at [552, 565] on div at bounding box center [504, 590] width 192 height 192
click at [568, 494] on div at bounding box center [504, 590] width 192 height 192
click at [499, 503] on div at bounding box center [504, 590] width 192 height 192
type input "[DATE] 14:00"
click at [752, 512] on div at bounding box center [707, 355] width 1415 height 711
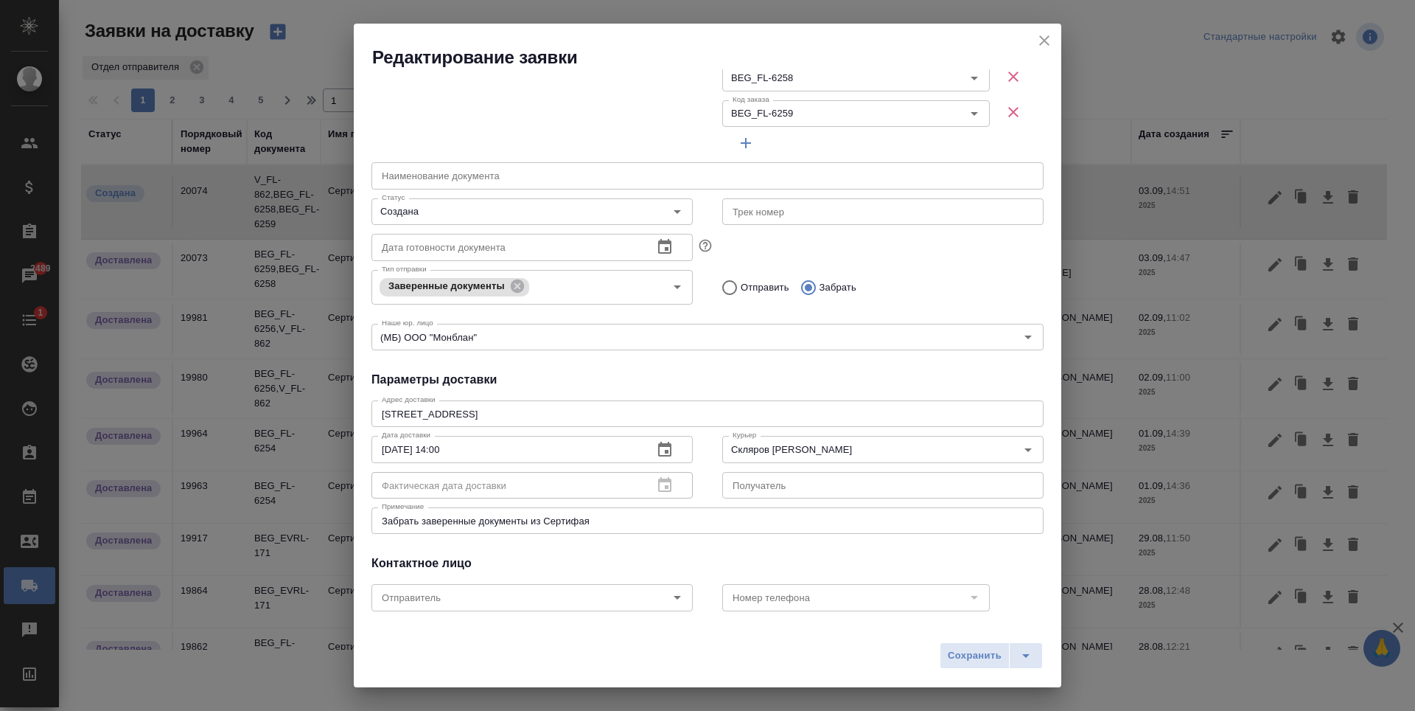
scroll to position [0, 0]
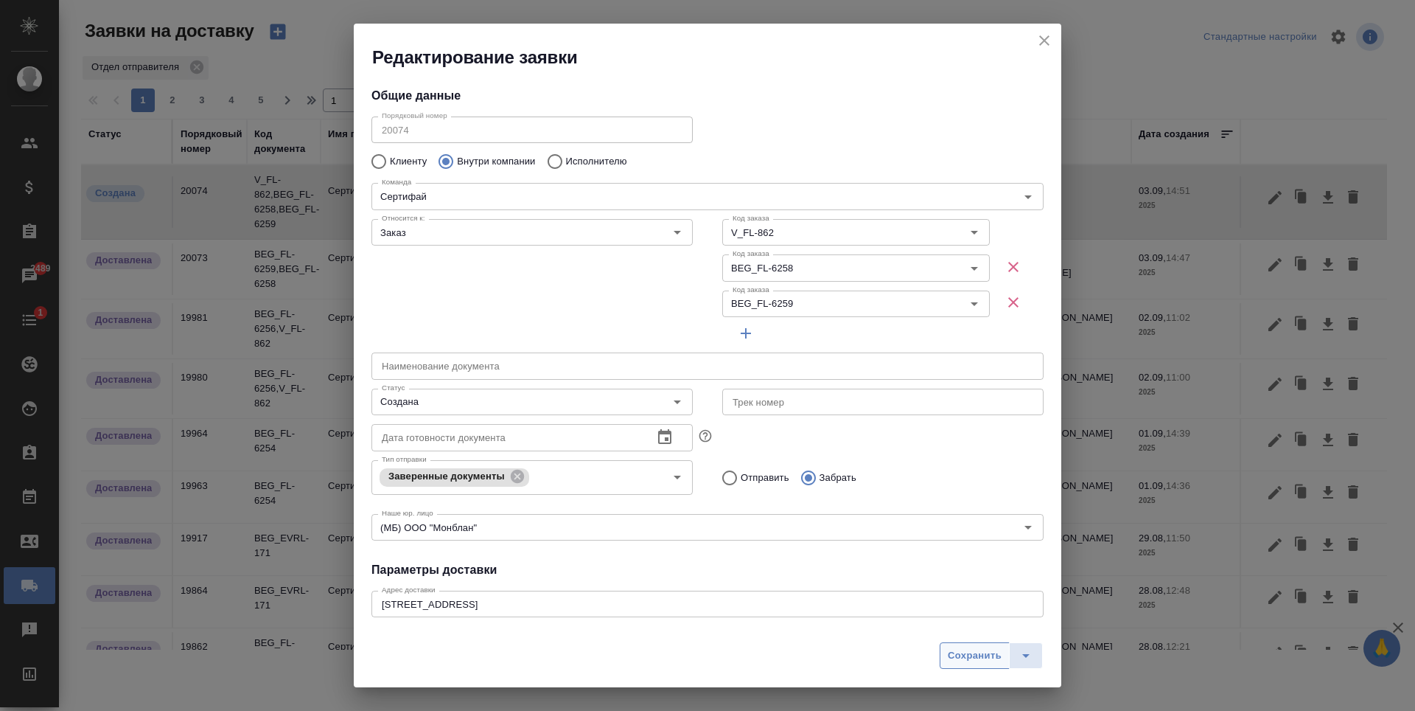
click at [971, 663] on span "Сохранить" at bounding box center [975, 655] width 54 height 17
